Goal: Information Seeking & Learning: Learn about a topic

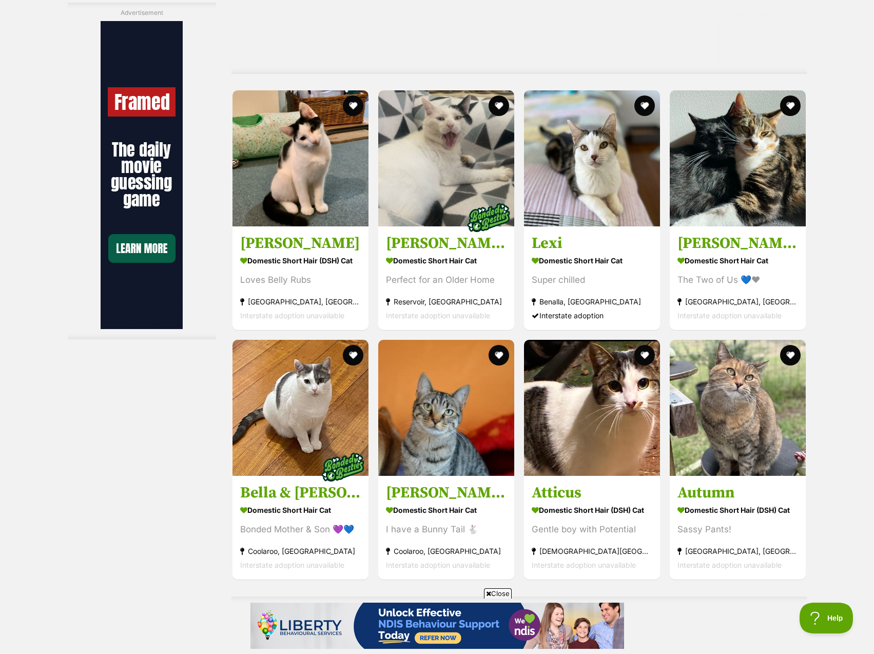
scroll to position [2464, 0]
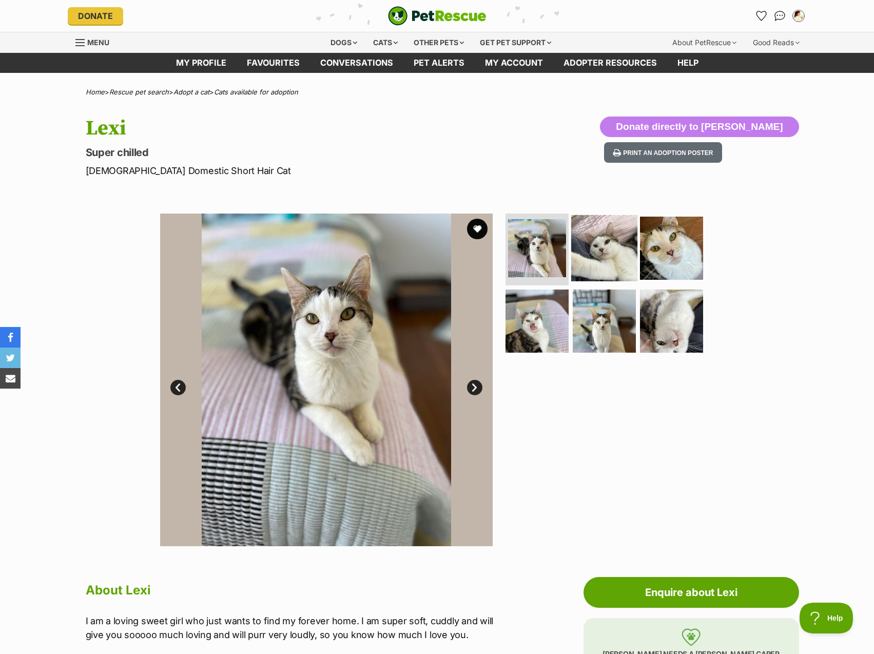
click at [617, 261] on img at bounding box center [604, 248] width 66 height 66
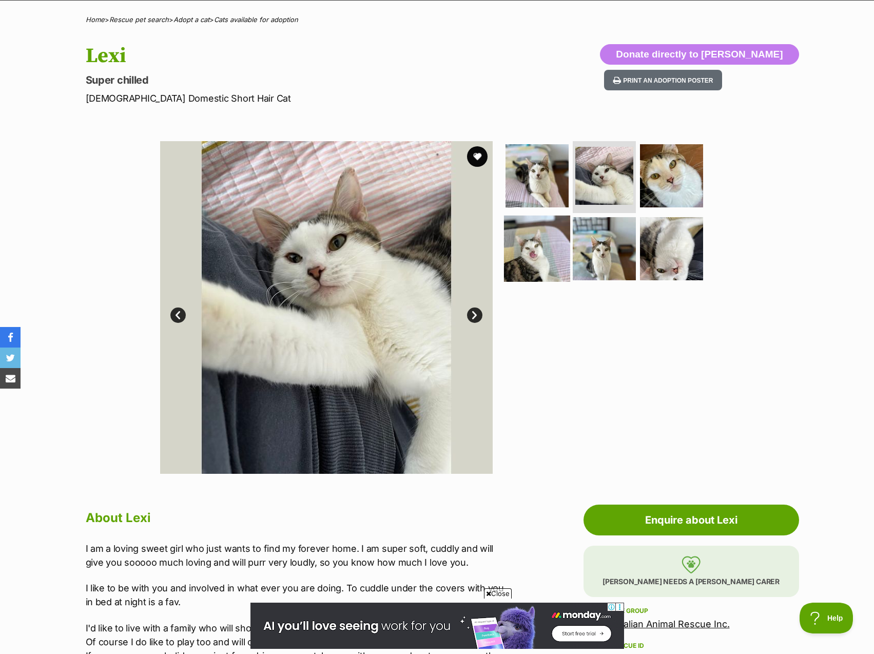
scroll to position [51, 0]
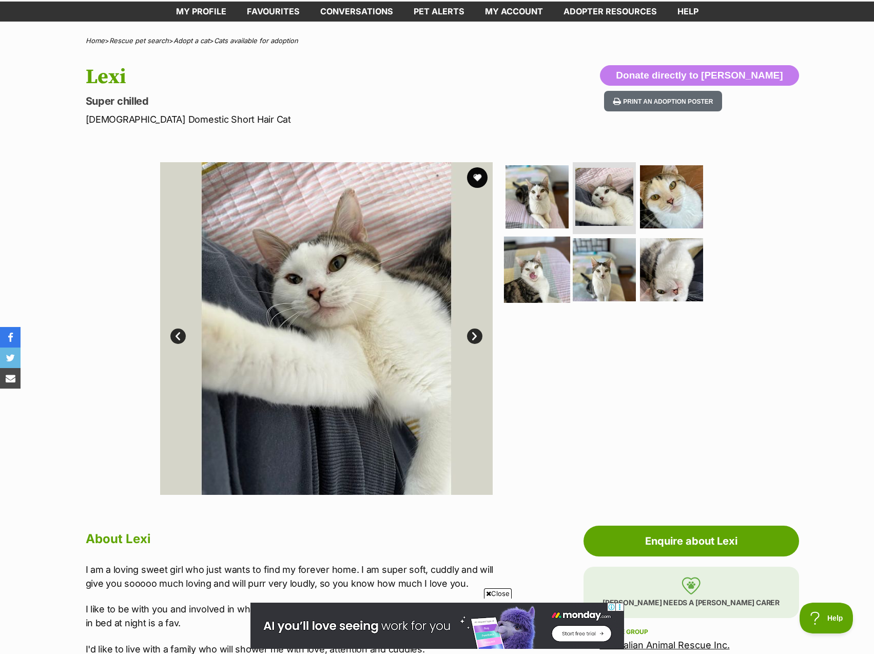
click at [521, 279] on img at bounding box center [537, 269] width 66 height 66
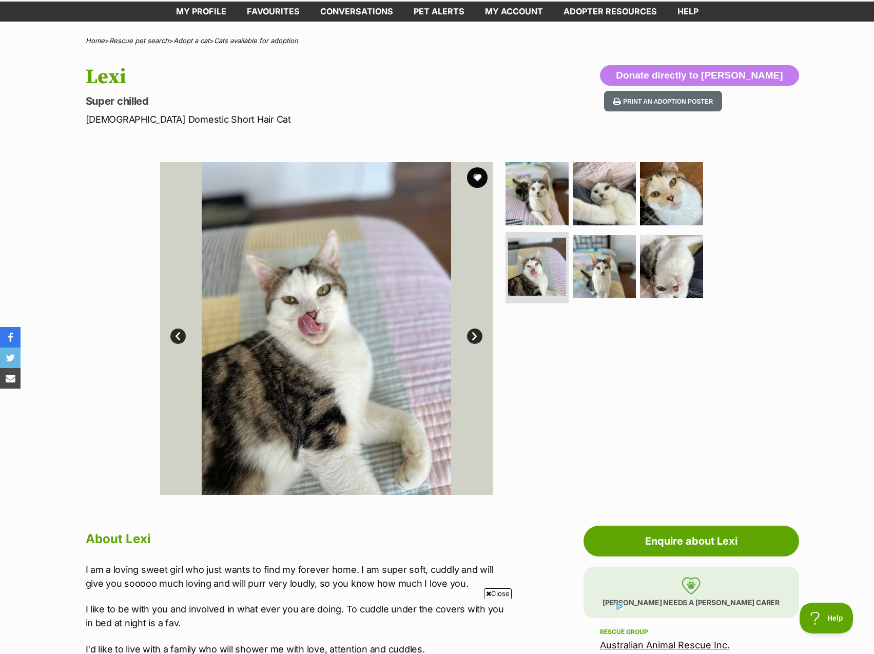
scroll to position [0, 0]
click at [763, 335] on div "Available 4 of 6 images 4 of 6 images 4 of 6 images 4 of 6 images 4 of 6 images…" at bounding box center [437, 321] width 874 height 348
